Goal: Information Seeking & Learning: Learn about a topic

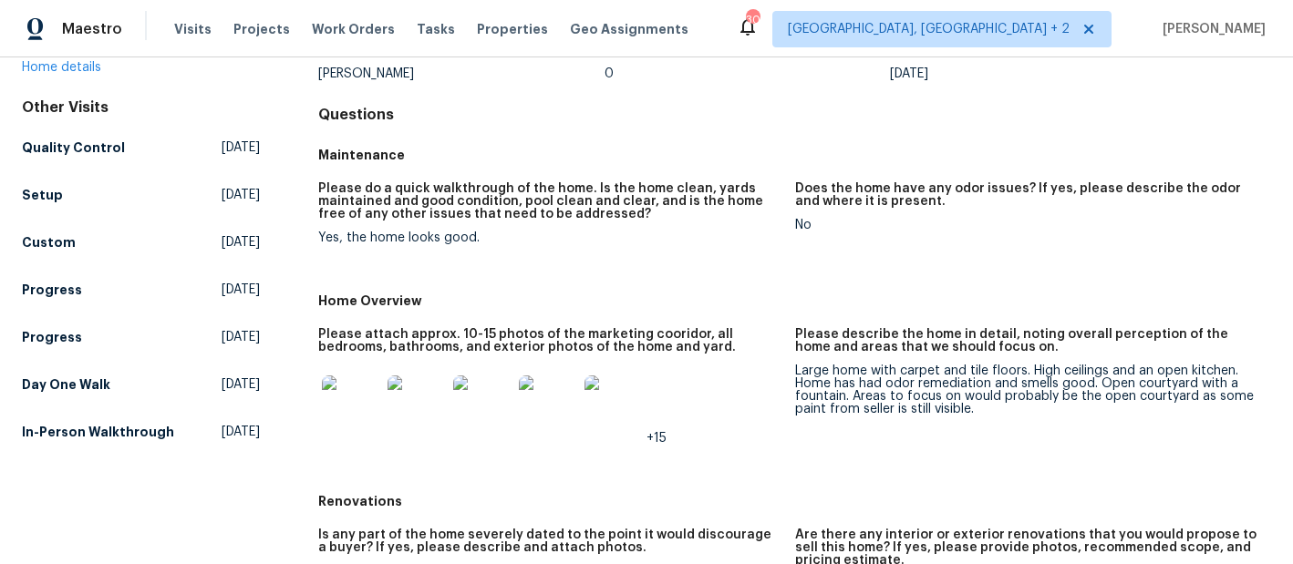
scroll to position [175, 0]
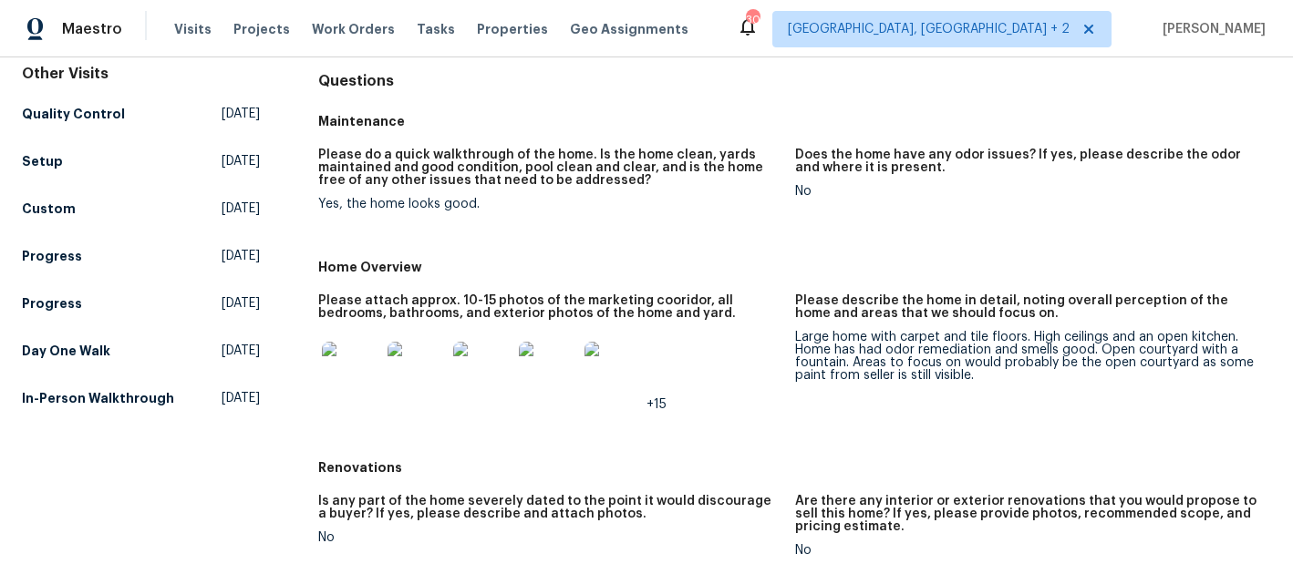
click at [359, 370] on img at bounding box center [351, 371] width 58 height 58
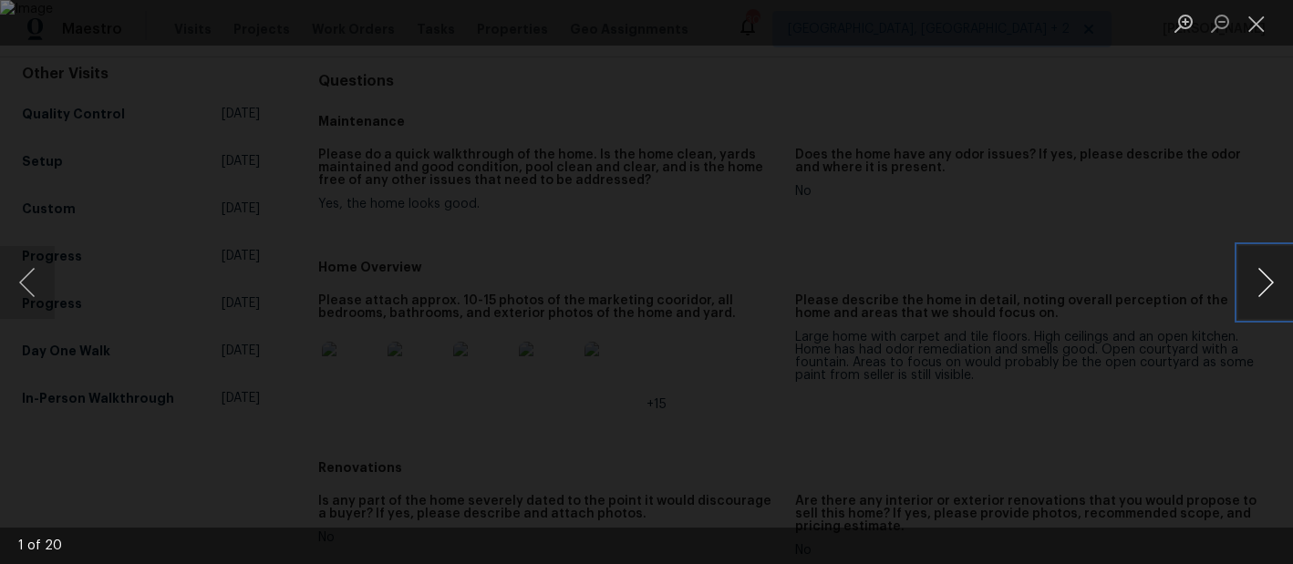
click at [1269, 284] on button "Next image" at bounding box center [1265, 282] width 55 height 73
click at [1266, 286] on button "Next image" at bounding box center [1265, 282] width 55 height 73
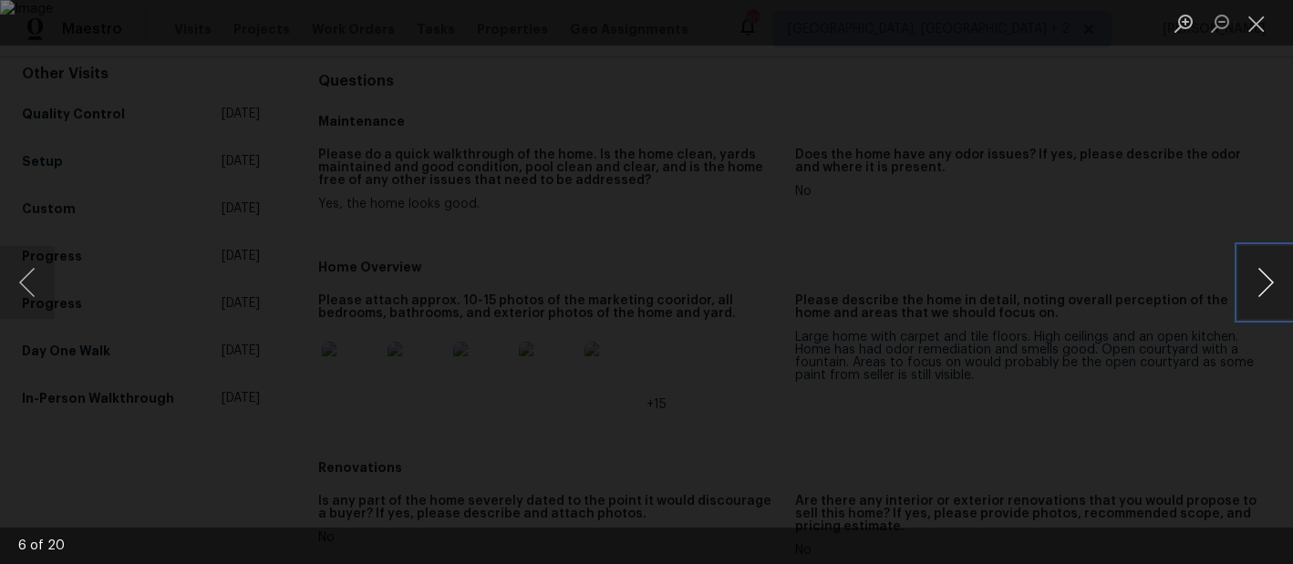
click at [1266, 286] on button "Next image" at bounding box center [1265, 282] width 55 height 73
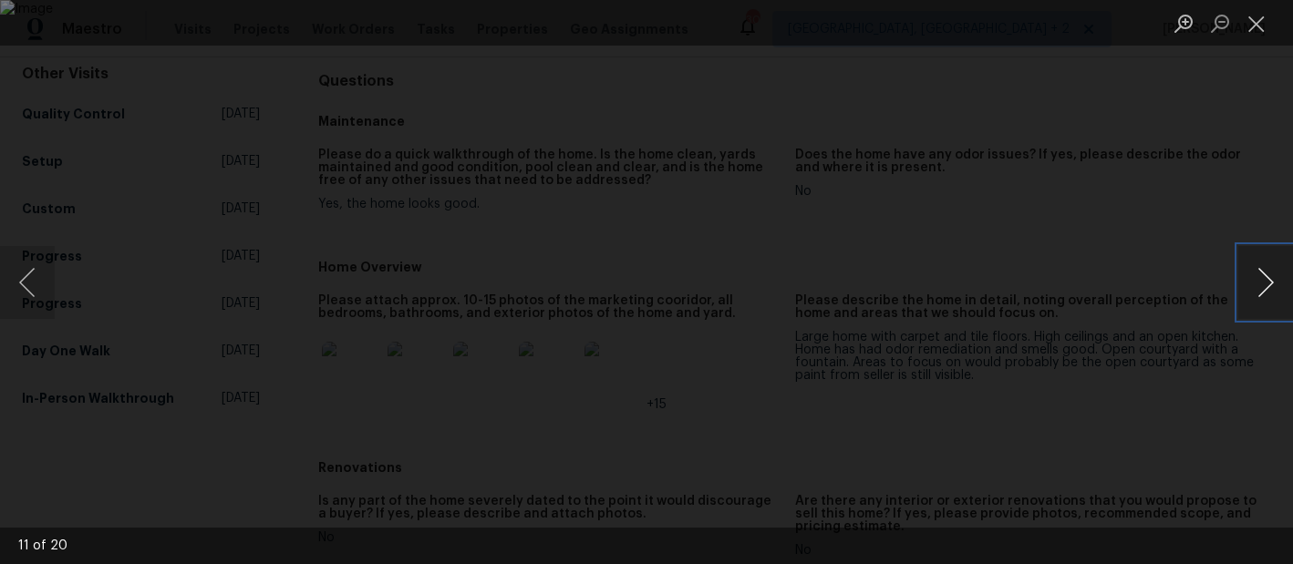
click at [1266, 286] on button "Next image" at bounding box center [1265, 282] width 55 height 73
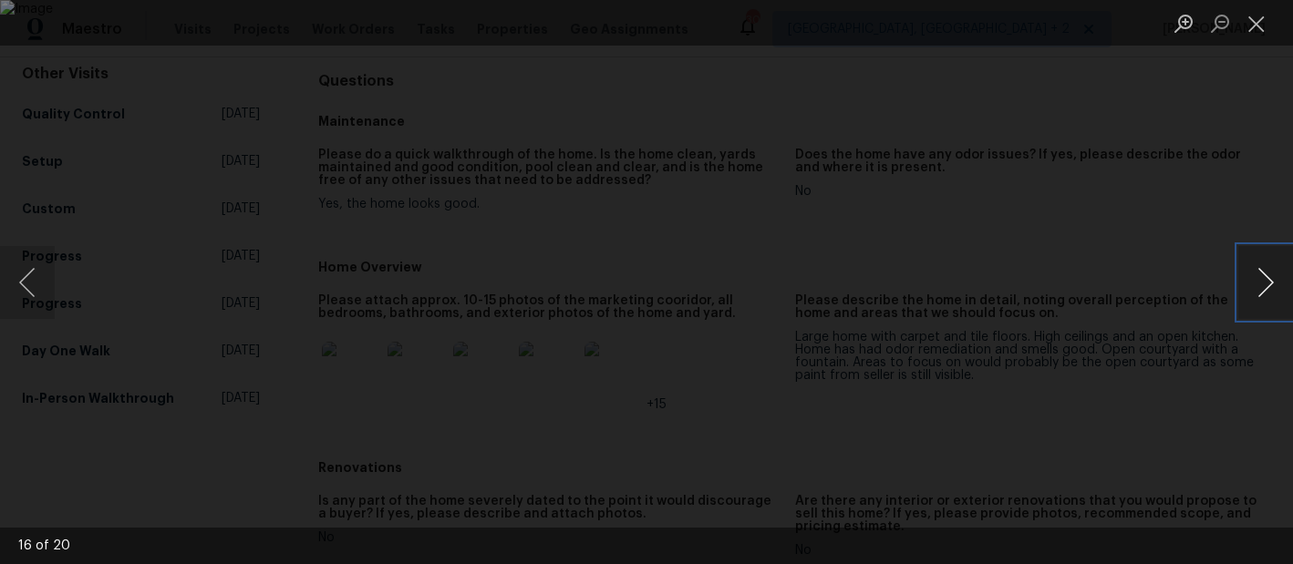
click at [1266, 286] on button "Next image" at bounding box center [1265, 282] width 55 height 73
click at [1259, 40] on li "Lightbox" at bounding box center [1256, 23] width 36 height 46
click at [1258, 33] on button "Close lightbox" at bounding box center [1256, 23] width 36 height 32
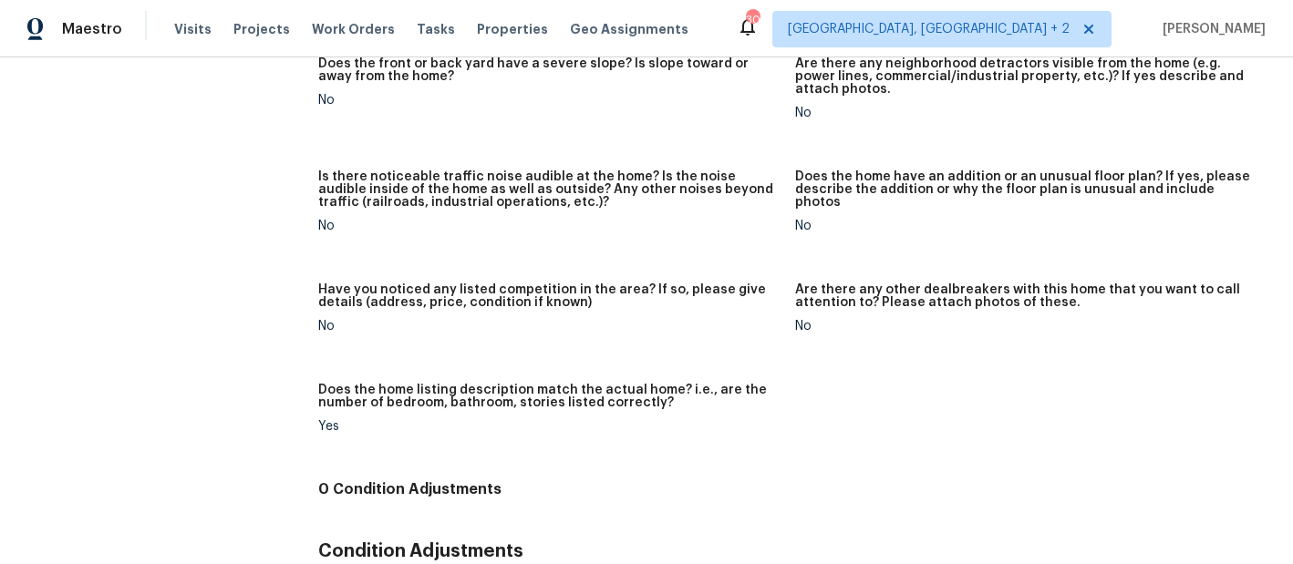
scroll to position [1143, 0]
